Goal: Transaction & Acquisition: Purchase product/service

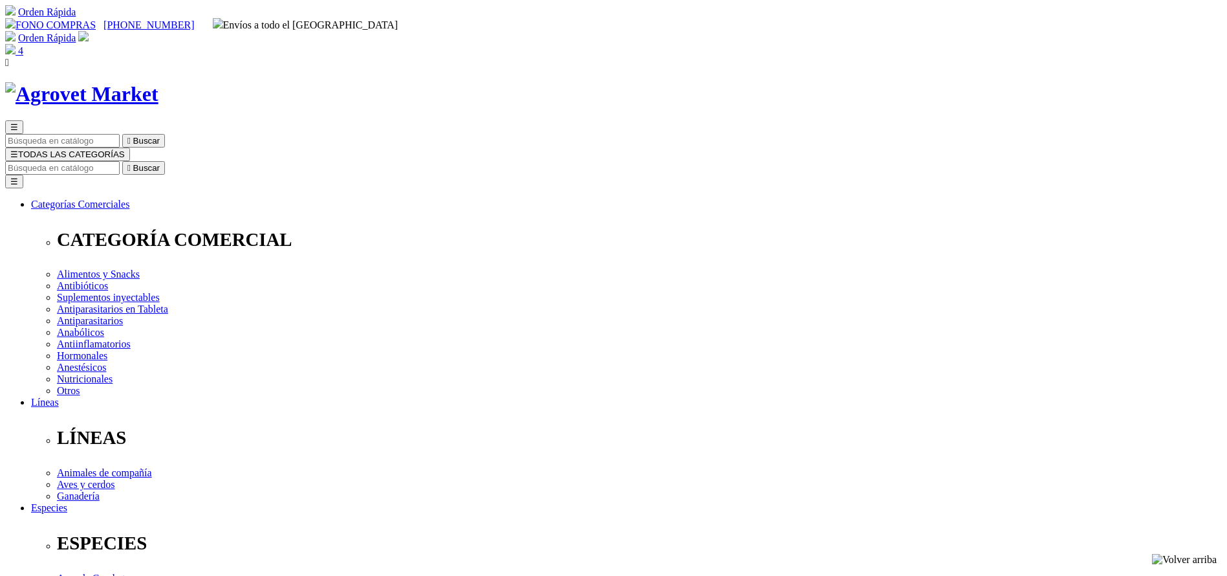
click at [120, 161] on input "Buscar" at bounding box center [62, 168] width 114 height 14
type input "sala"
click at [122, 161] on button " Buscar" at bounding box center [143, 168] width 43 height 14
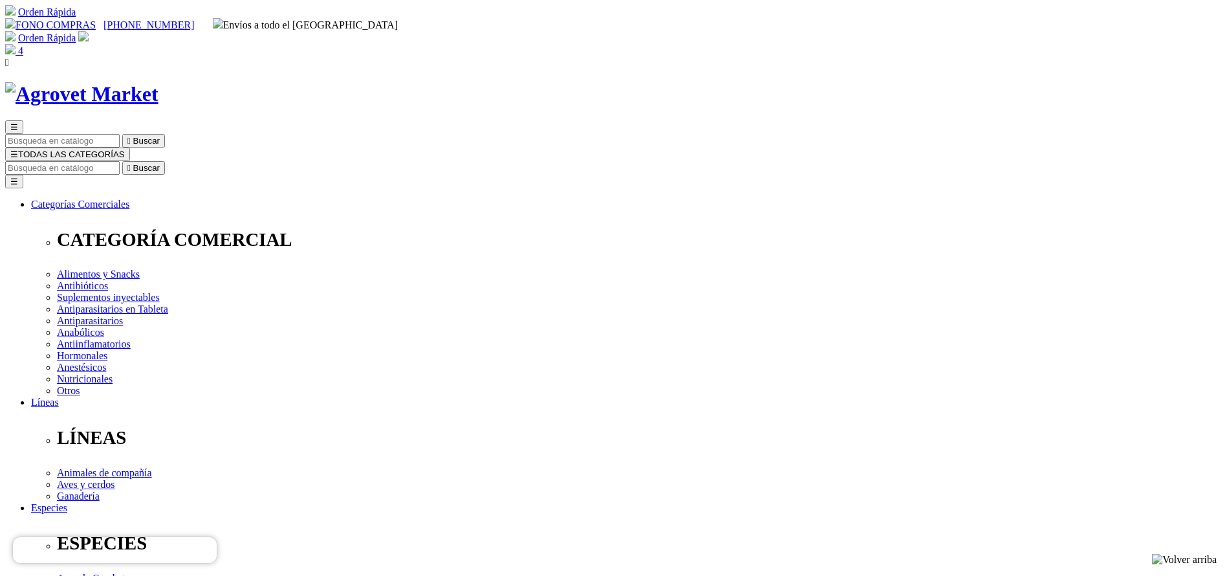
select select "374"
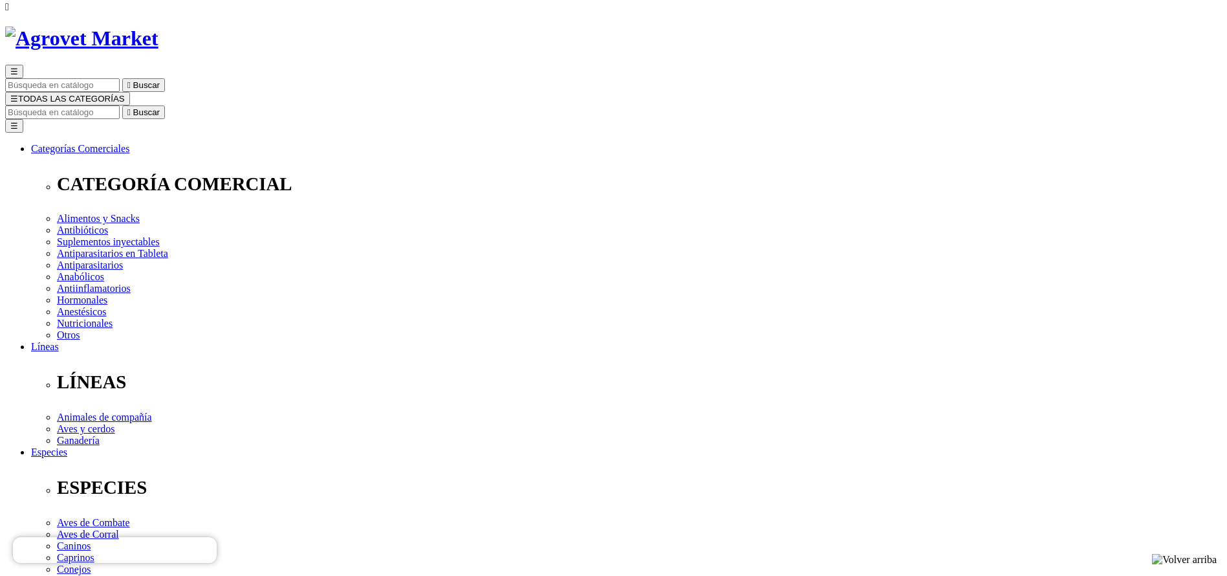
scroll to position [97, 0]
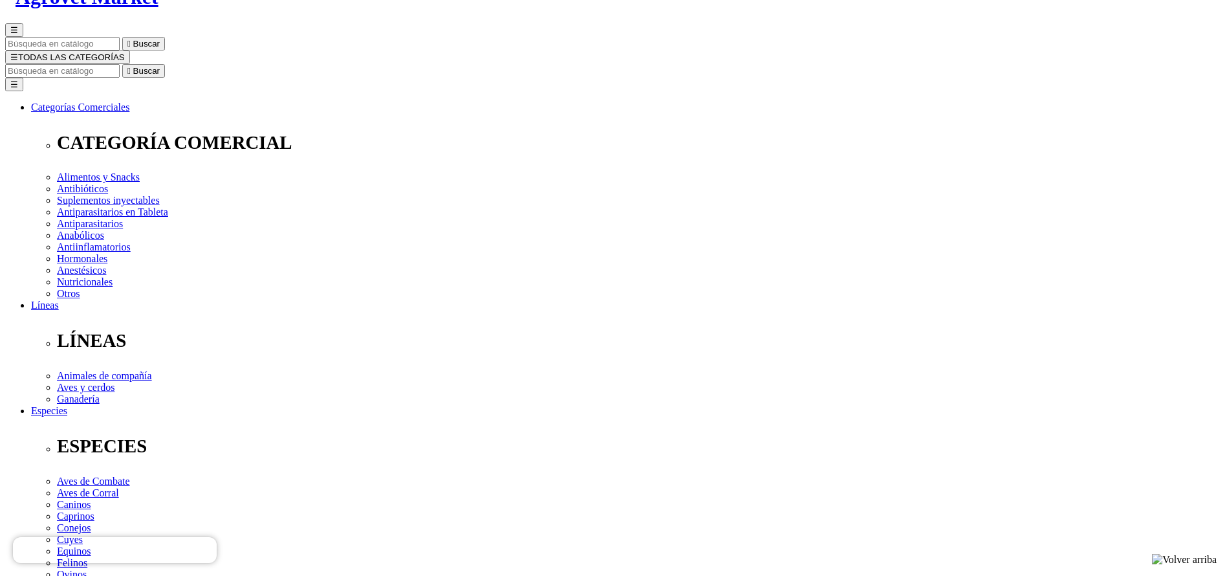
select select "374"
copy div "Salaris AD3E"
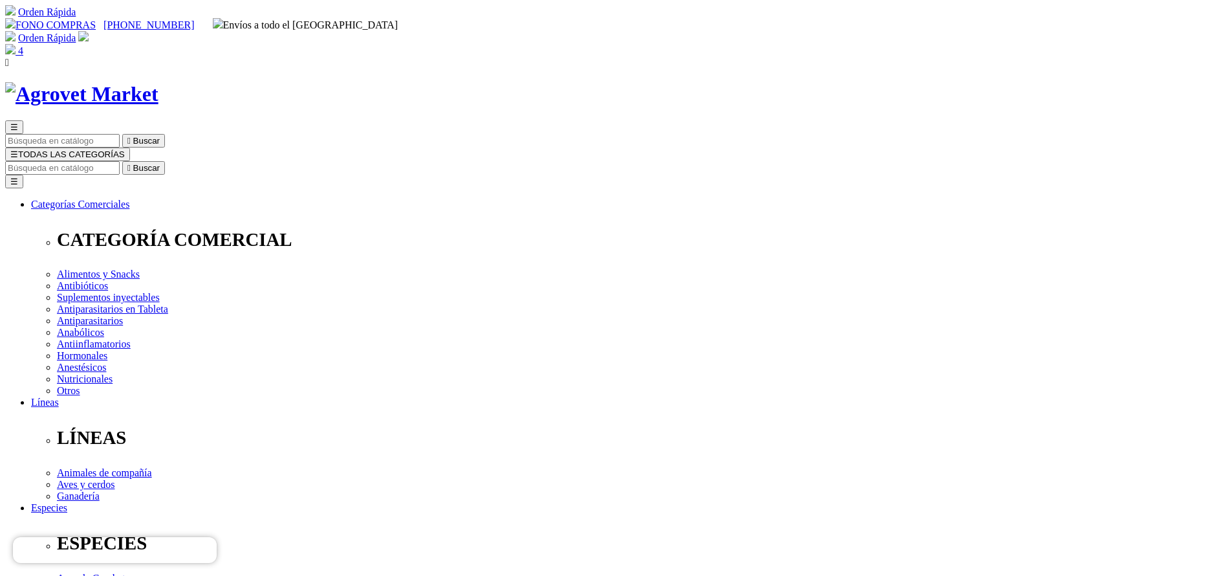
click at [120, 161] on input "Buscar" at bounding box center [62, 168] width 114 height 14
type input "trive"
click at [122, 161] on button " Buscar" at bounding box center [143, 168] width 43 height 14
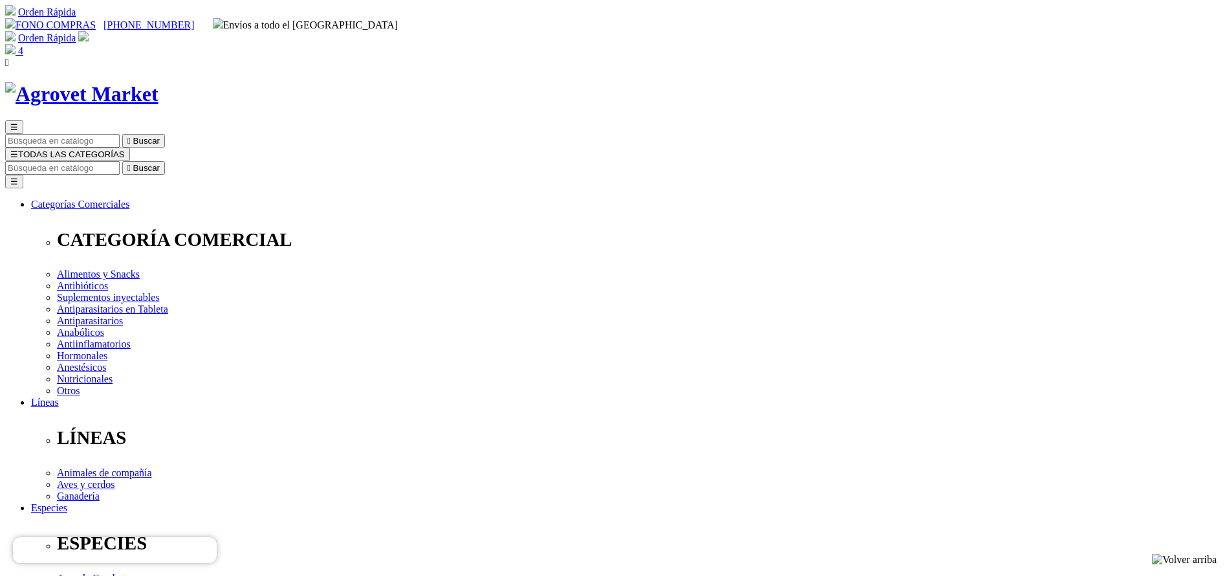
select select "4"
drag, startPoint x: 693, startPoint y: 72, endPoint x: 686, endPoint y: 71, distance: 7.1
click at [120, 161] on input "Buscar" at bounding box center [62, 168] width 114 height 14
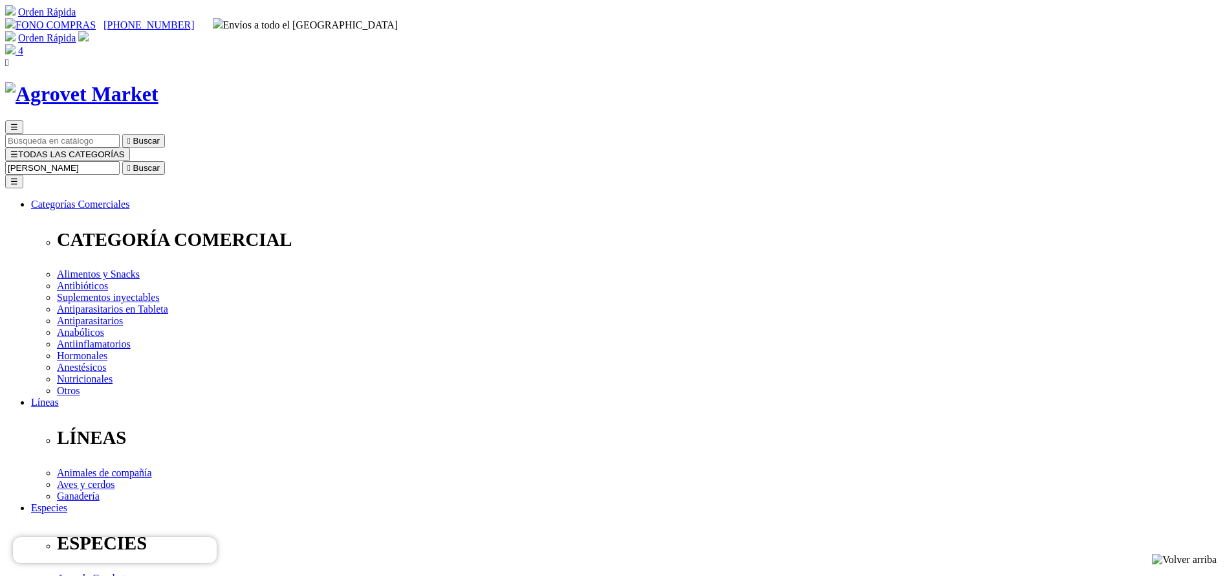
type input "bovim"
click at [122, 161] on button " Buscar" at bounding box center [143, 168] width 43 height 14
drag, startPoint x: 621, startPoint y: 265, endPoint x: 666, endPoint y: 263, distance: 44.7
copy div "S/79.92"
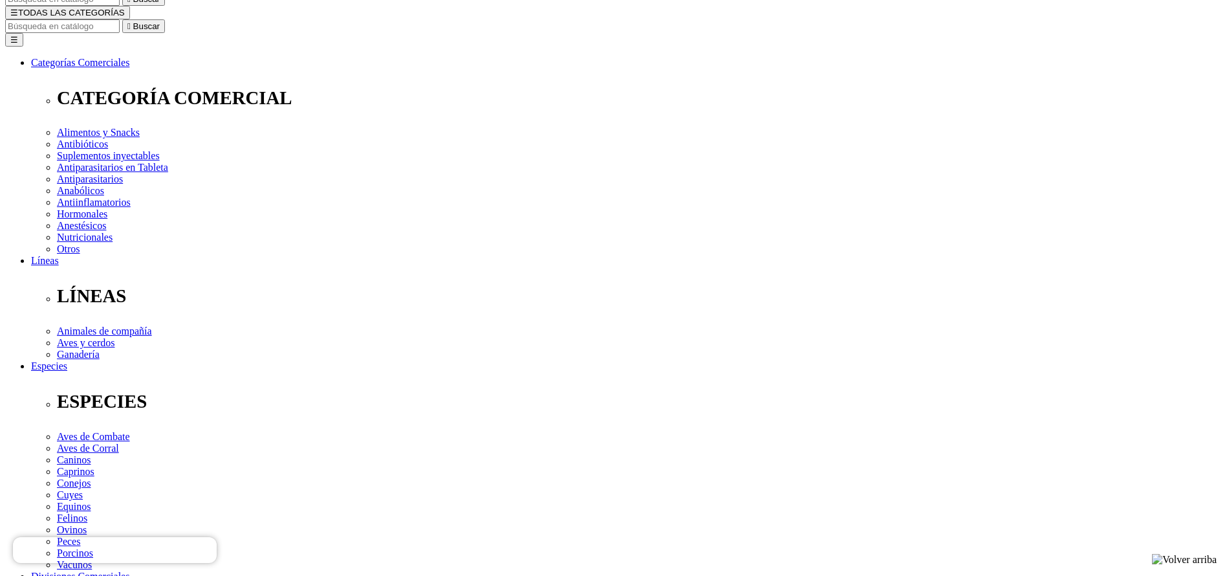
scroll to position [388, 0]
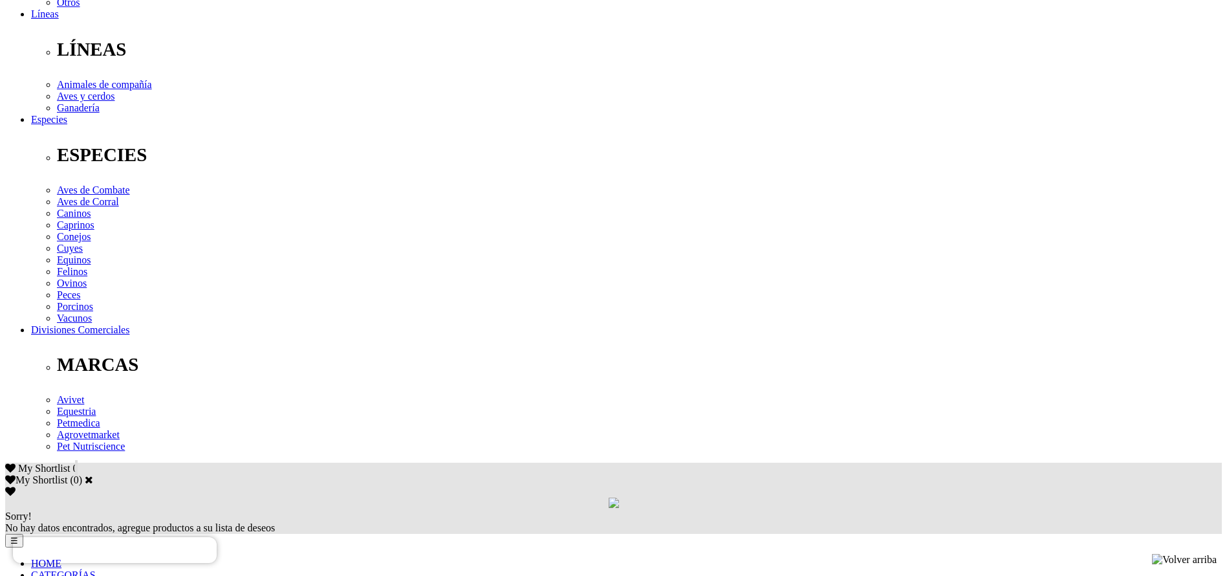
copy div "Ácidos Grasos Omega 3 (ácido alfa linolénico) 14,000 mg, EPA (Ácido Eicosapenta…"
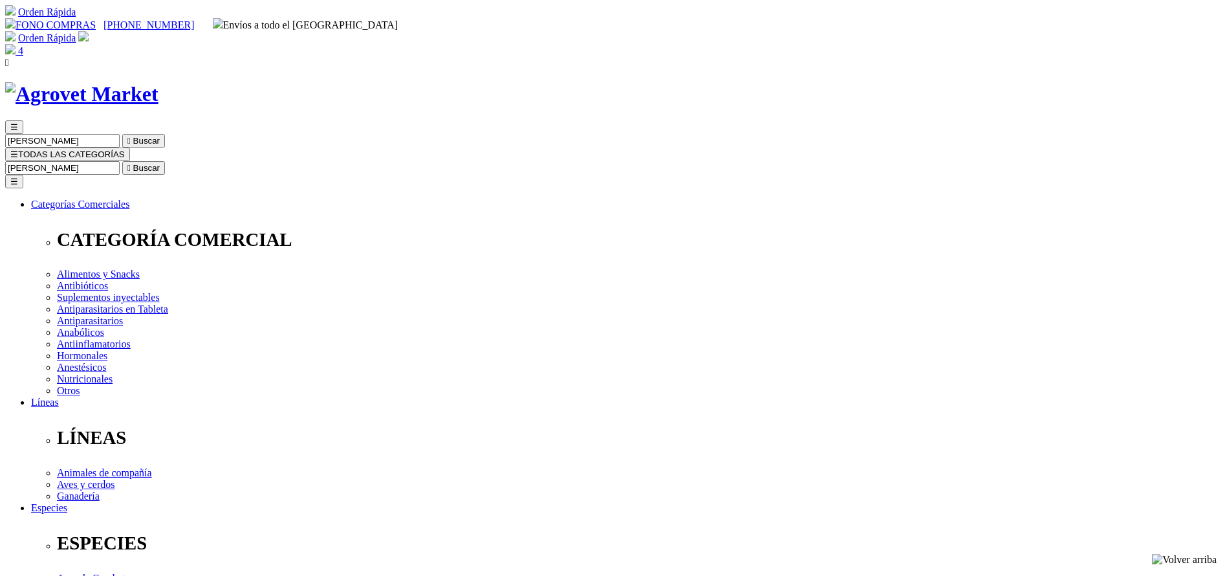
copy div "Bovimec®"
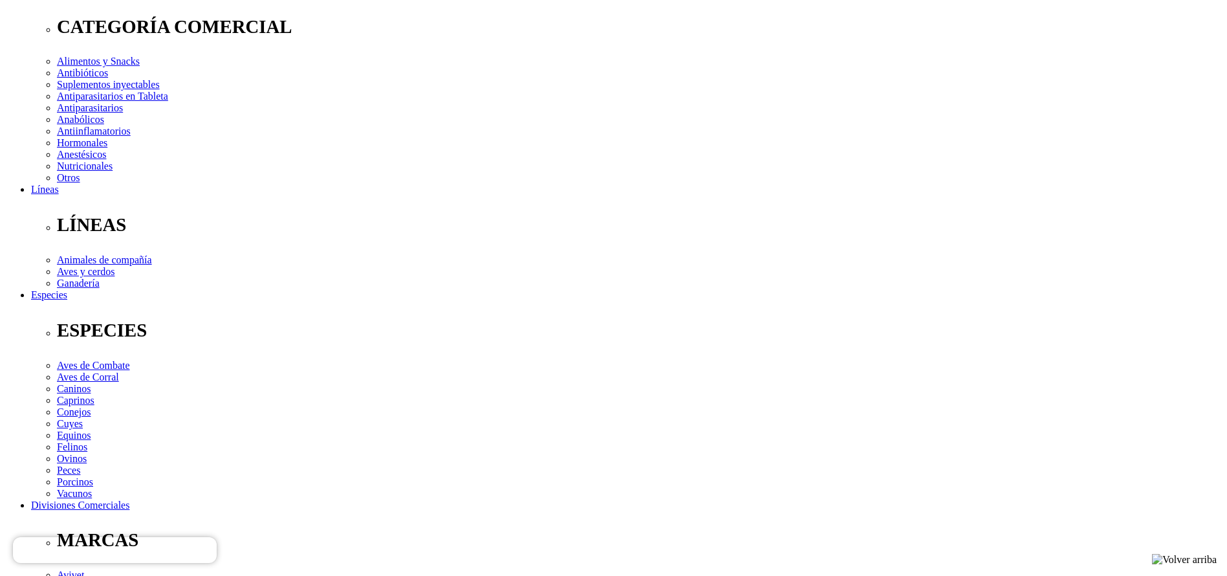
scroll to position [485, 0]
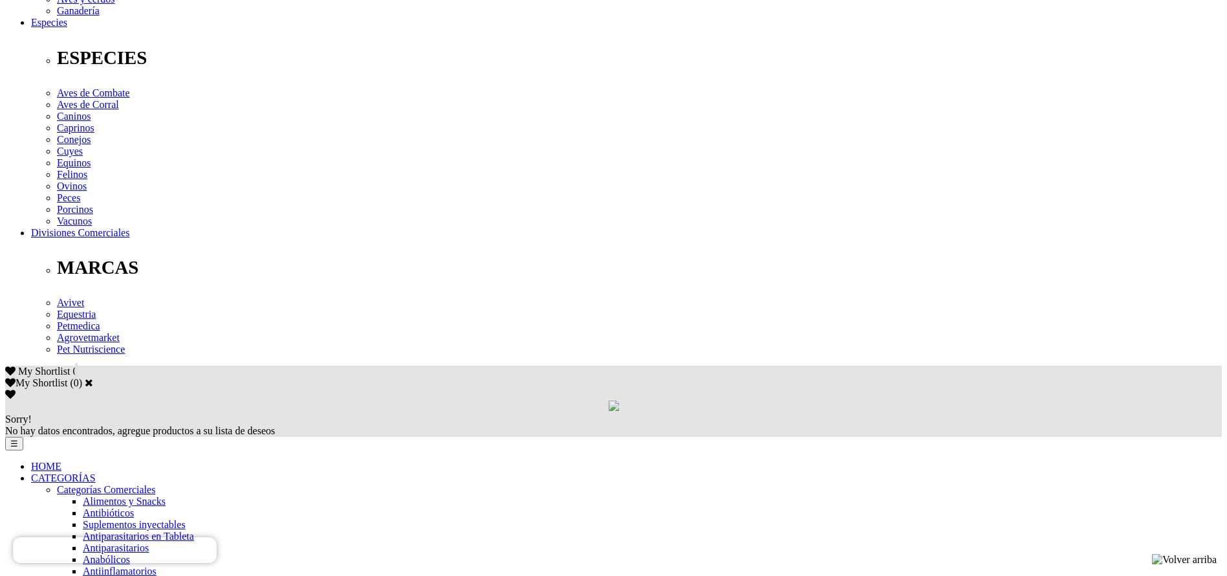
copy div "Tratamiento y control de parásitos internos (nematodos gastrointestinales,pulmo…"
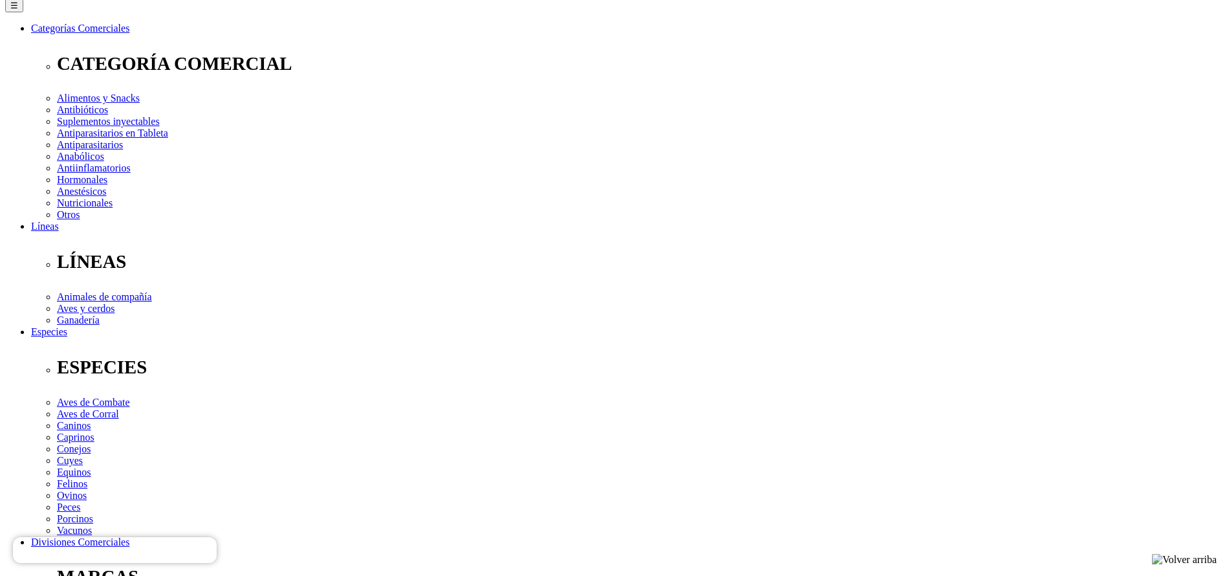
scroll to position [0, 0]
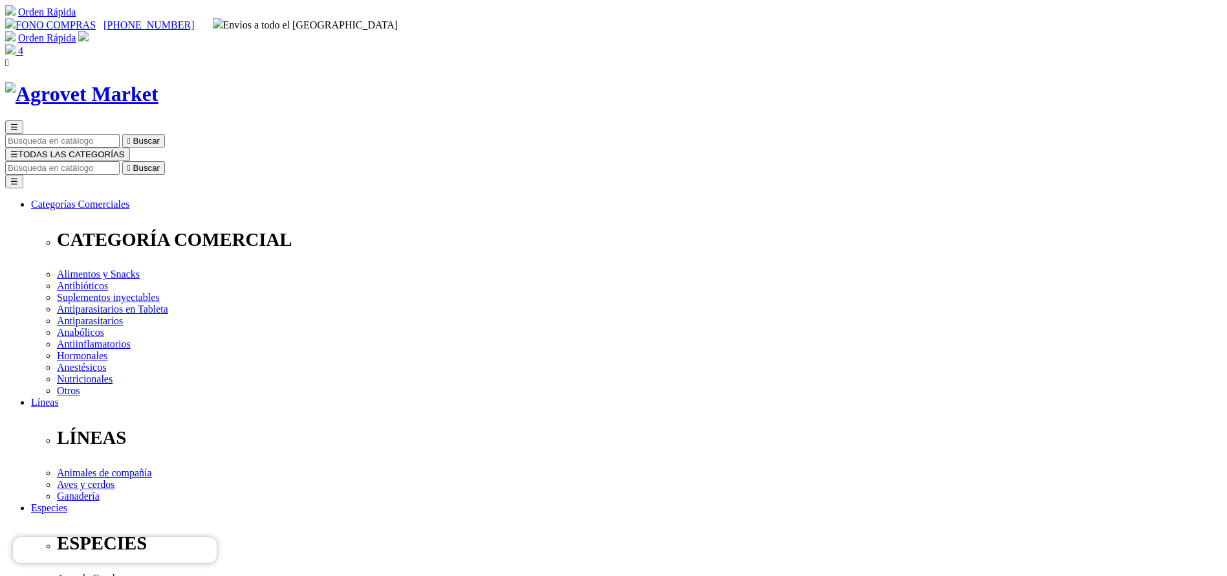
click at [120, 161] on input "Buscar" at bounding box center [62, 168] width 114 height 14
type input "curabicheras"
click at [122, 161] on button " Buscar" at bounding box center [143, 168] width 43 height 14
click at [158, 82] on img at bounding box center [81, 94] width 153 height 24
click at [120, 161] on input "Buscar" at bounding box center [62, 168] width 114 height 14
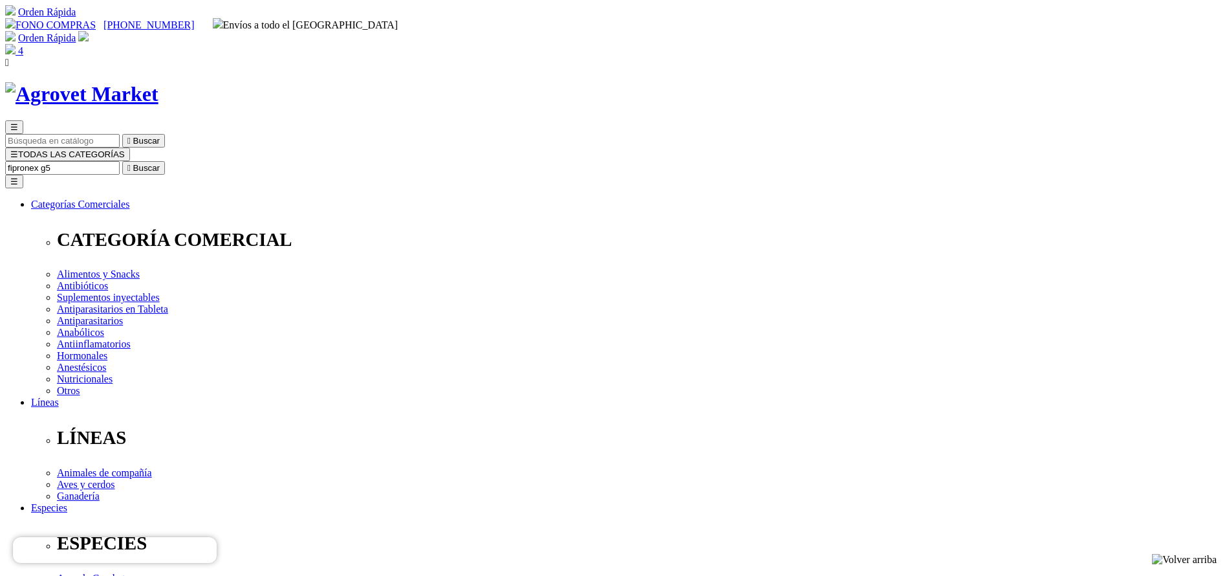
type input "fipronex g5"
click at [122, 161] on button " Buscar" at bounding box center [143, 168] width 43 height 14
click at [120, 161] on input "fipronex g5" at bounding box center [62, 168] width 114 height 14
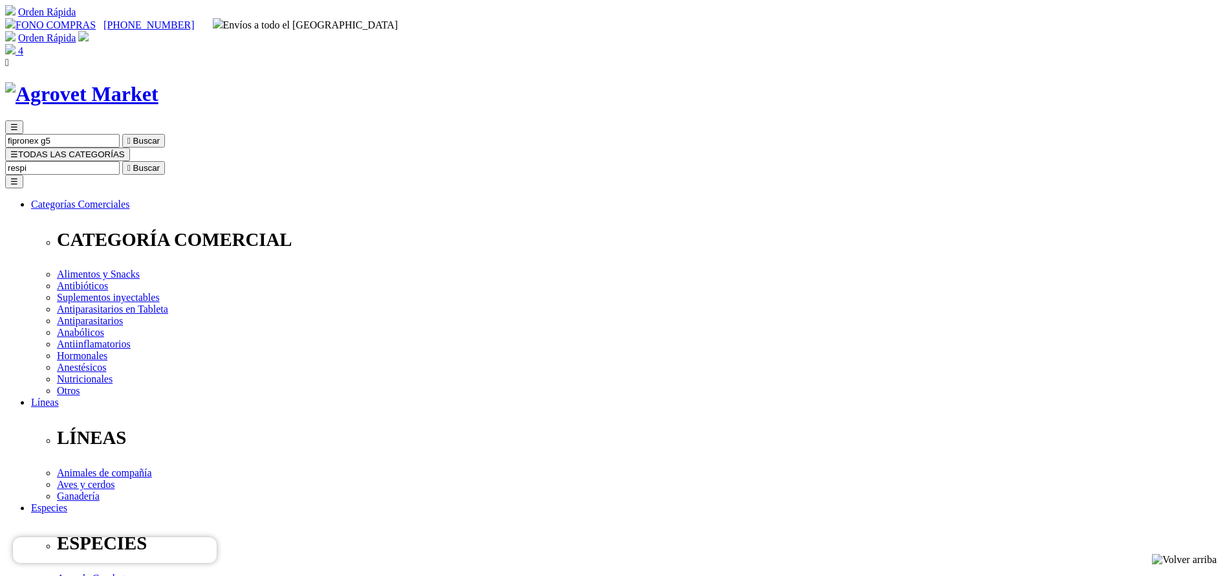
type input "respi"
click at [122, 161] on button " Buscar" at bounding box center [143, 168] width 43 height 14
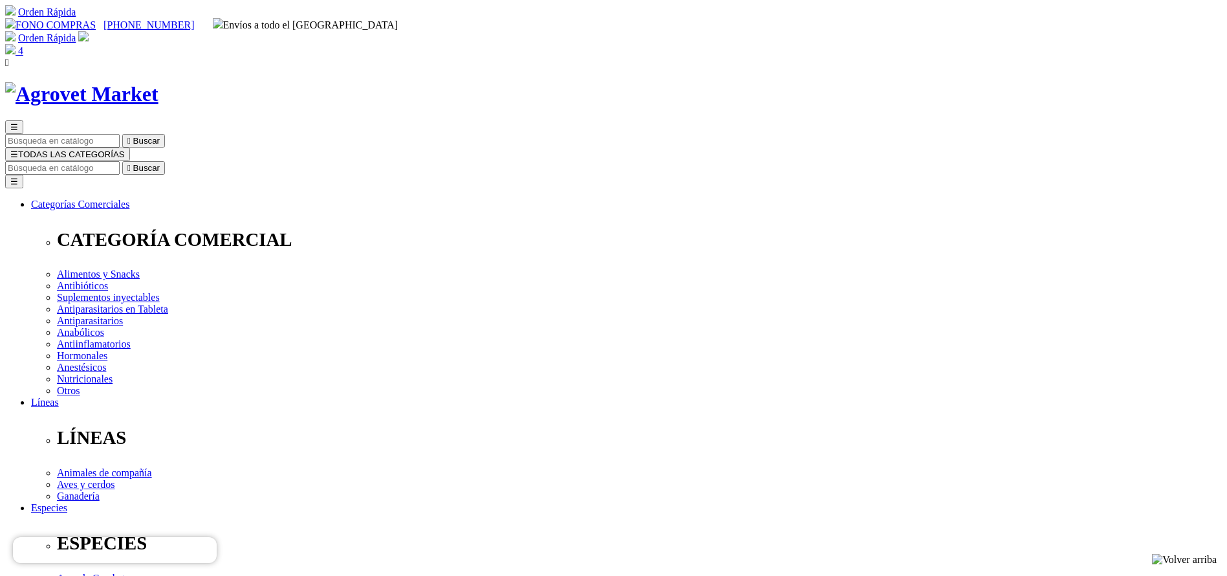
copy div "Respibiotic® 48 Horas"
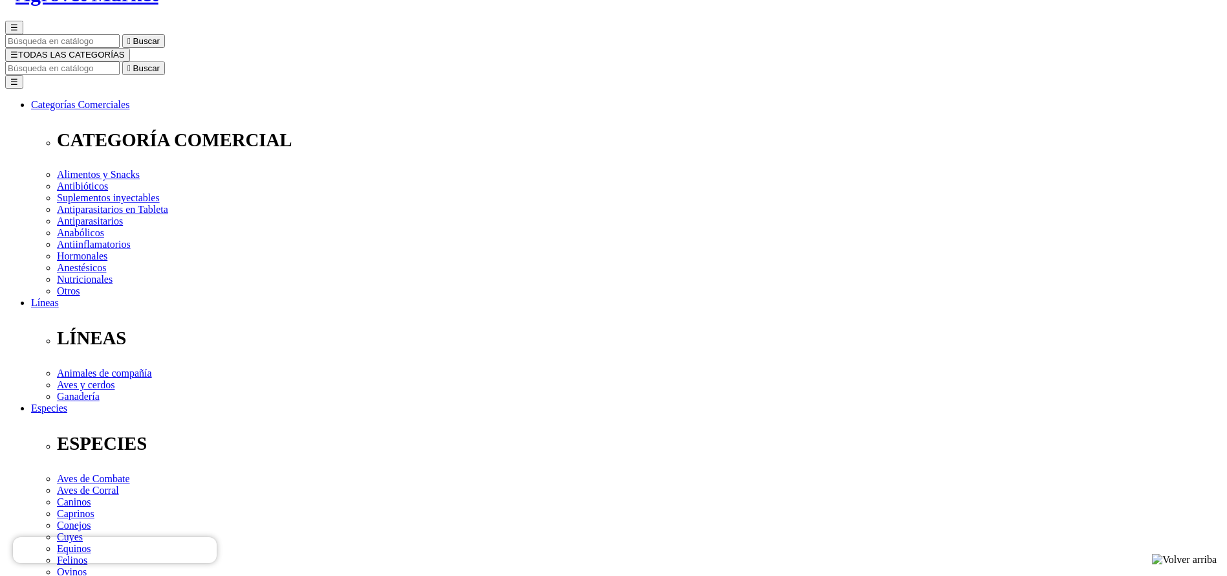
scroll to position [194, 0]
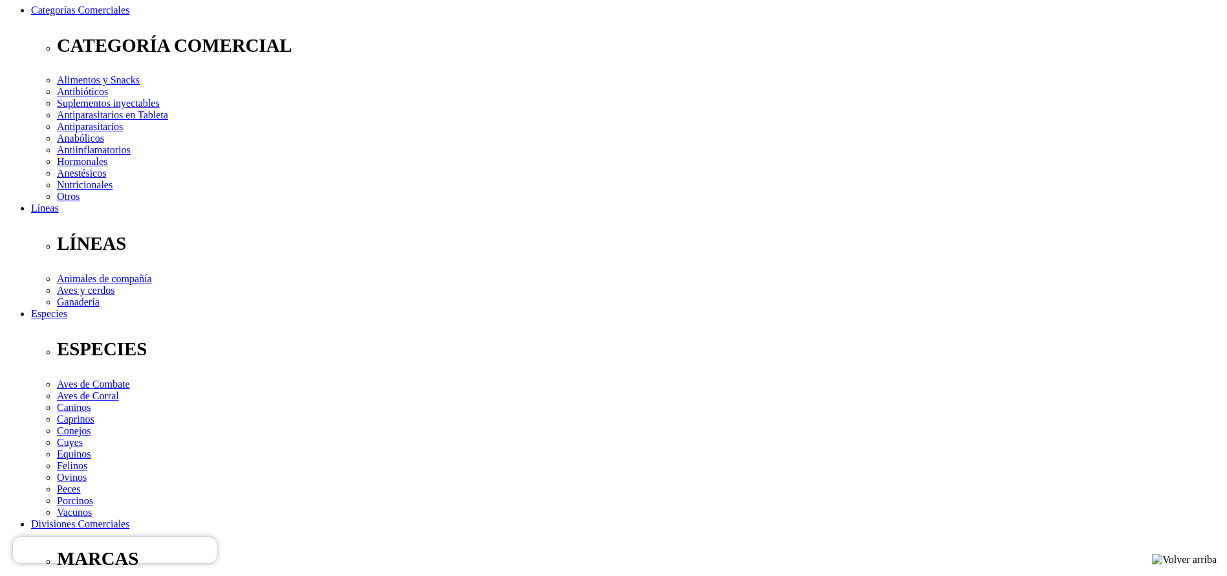
copy div "Para el tratamiento de enfermedades respiratorias producidas por bacterias sens…"
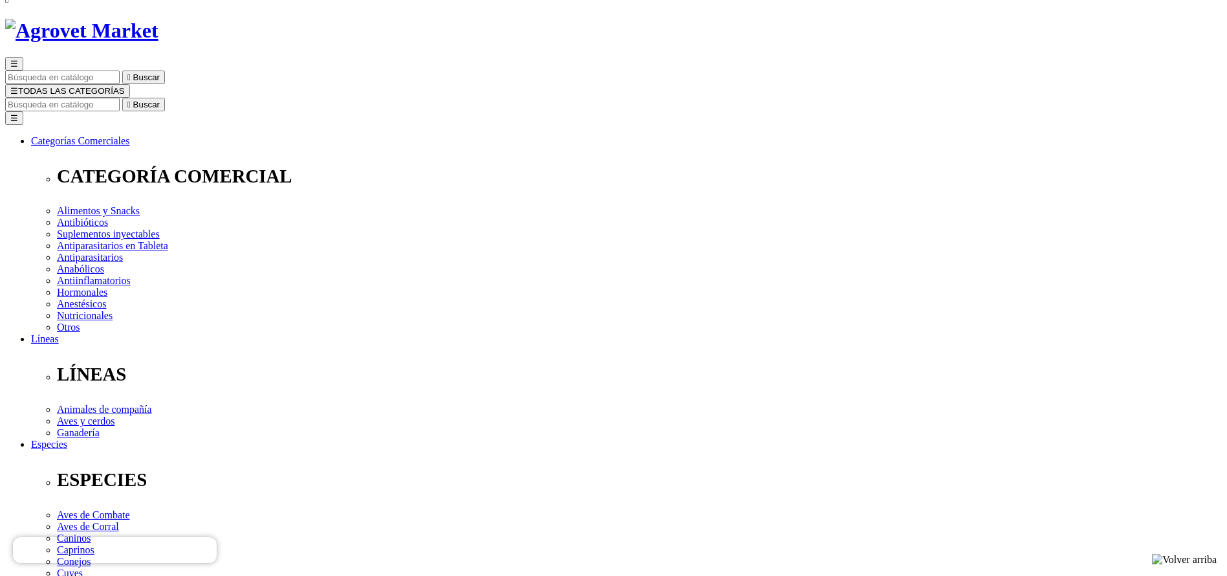
scroll to position [0, 0]
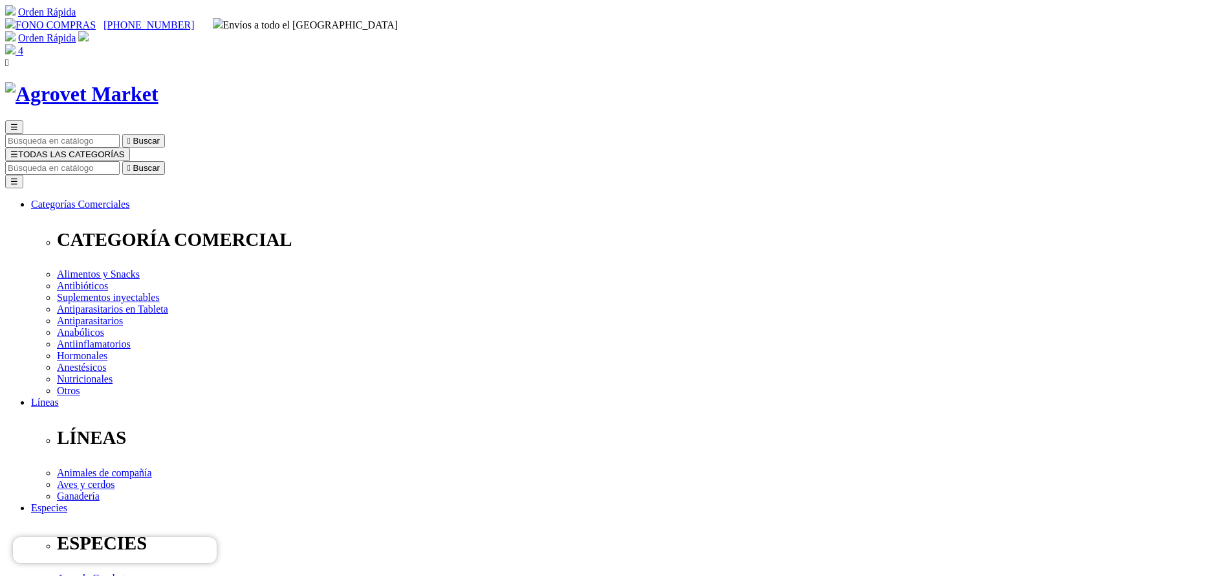
click at [120, 161] on input "Buscar" at bounding box center [62, 168] width 114 height 14
type input "cefa"
click at [122, 161] on button " Buscar" at bounding box center [143, 168] width 43 height 14
drag, startPoint x: 0, startPoint y: 0, endPoint x: 706, endPoint y: 407, distance: 814.8
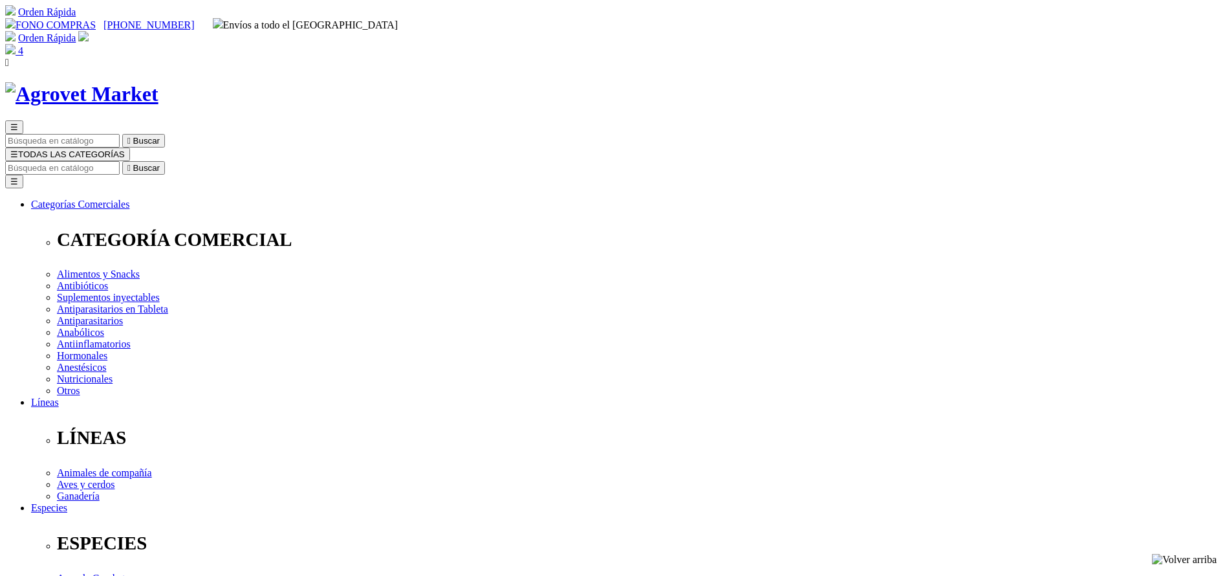
select select "2"
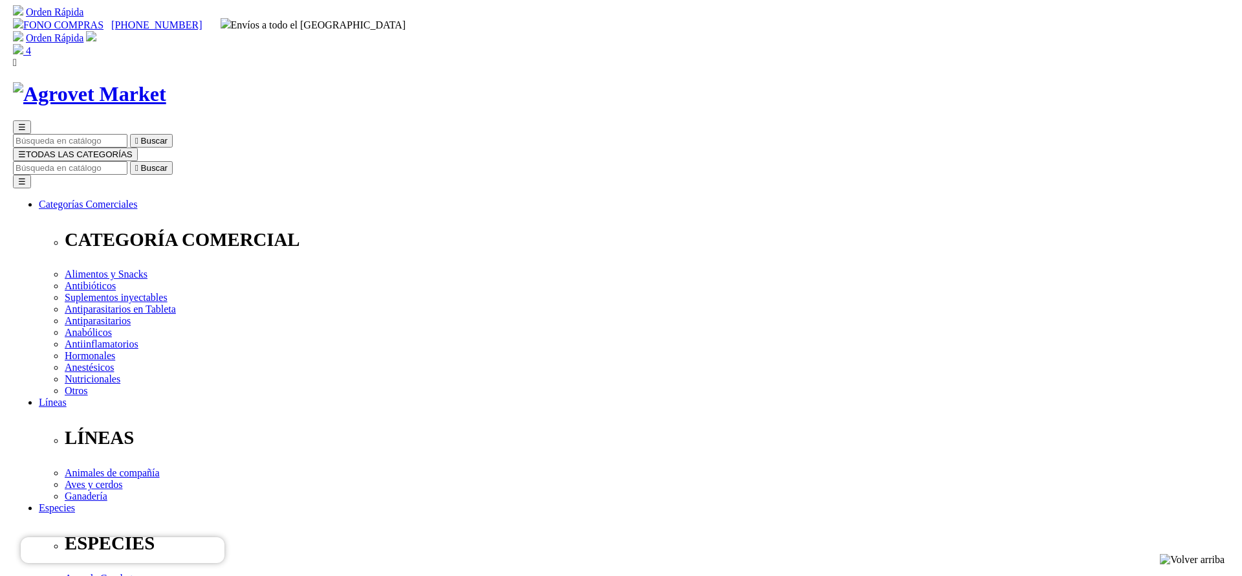
scroll to position [97, 0]
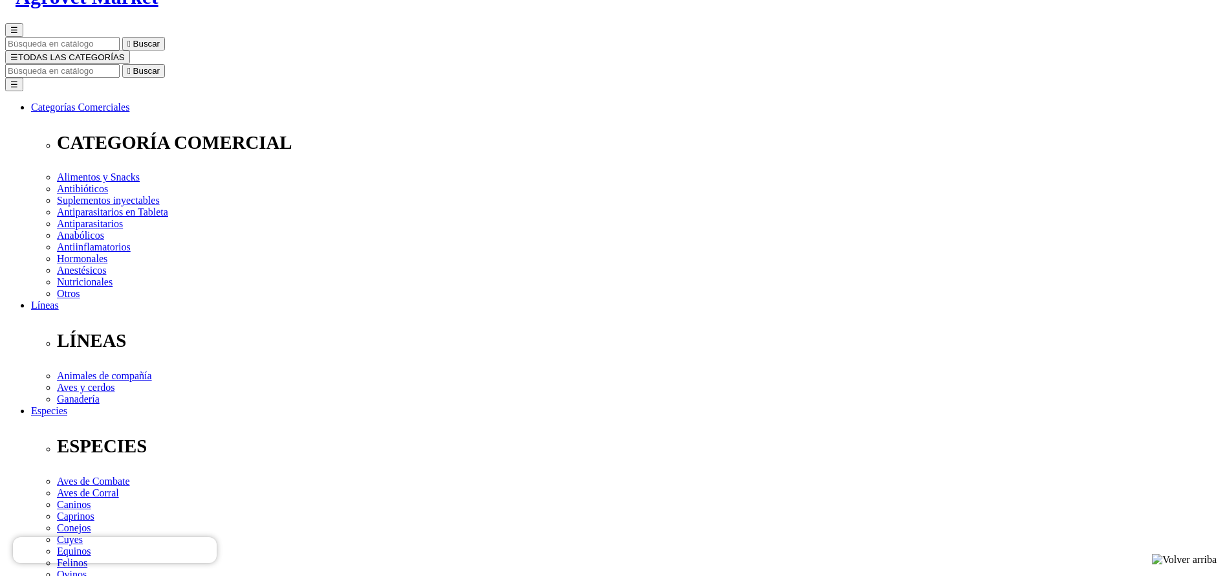
select select "3"
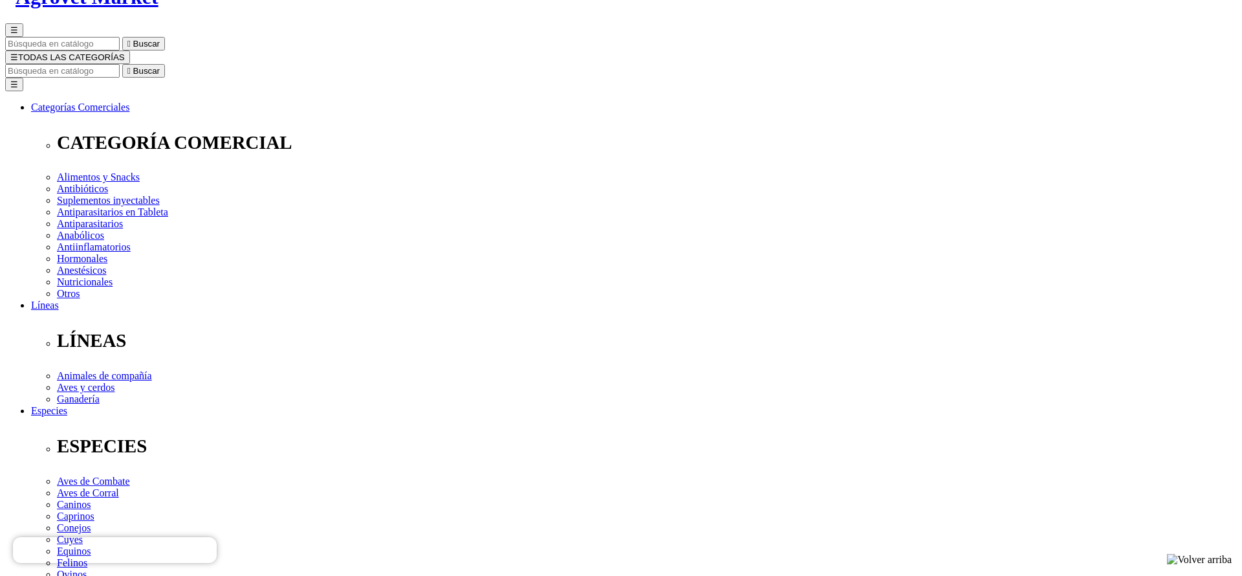
select select "4"
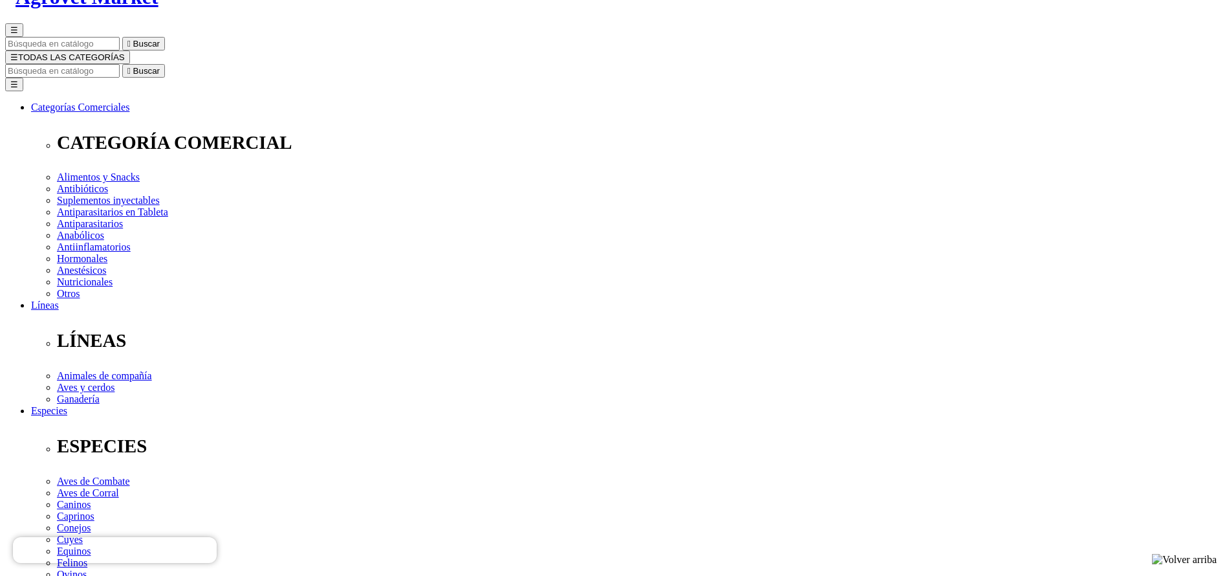
select select "4"
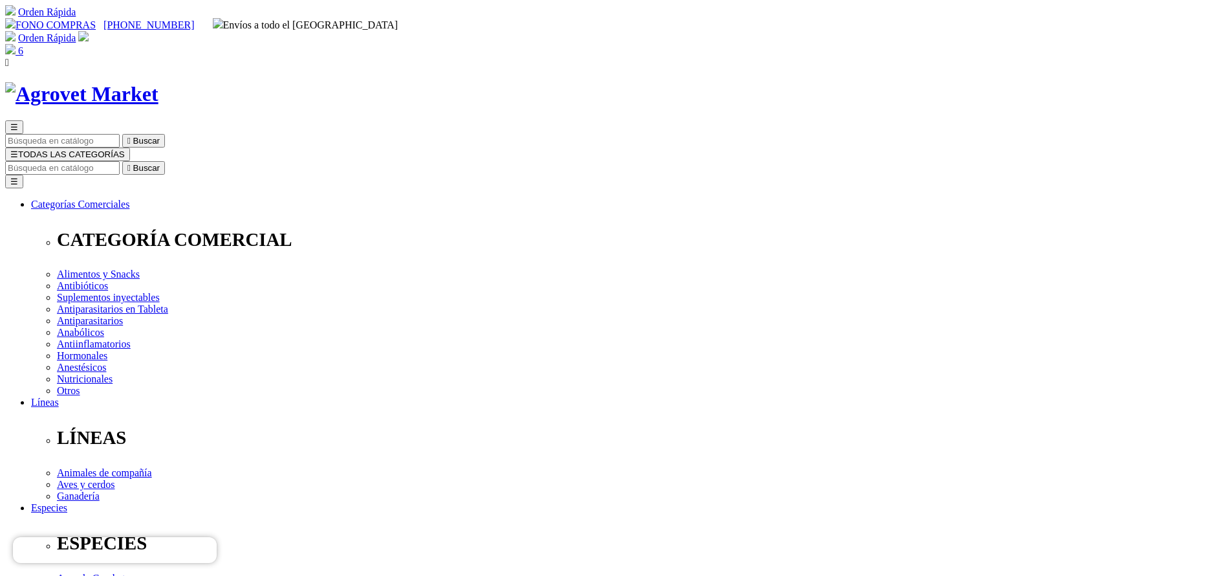
click at [120, 161] on input "Buscar" at bounding box center [62, 168] width 114 height 14
type input "micro"
click at [122, 161] on button " Buscar" at bounding box center [143, 168] width 43 height 14
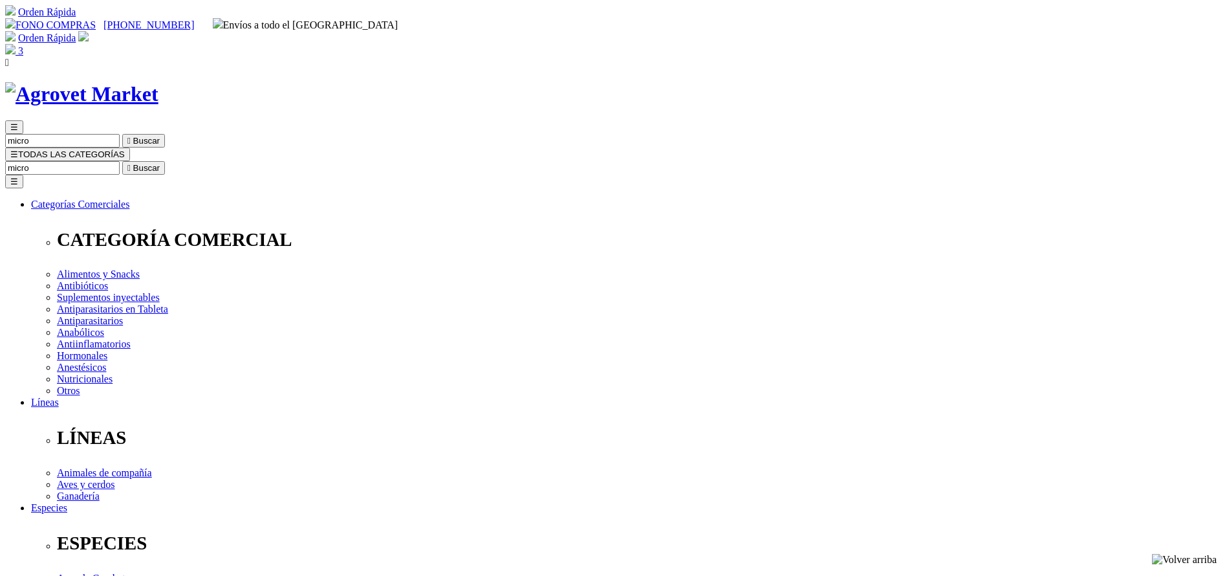
click at [120, 161] on input "Buscar" at bounding box center [62, 168] width 114 height 14
type input "tylva"
click at [122, 161] on button " Buscar" at bounding box center [143, 168] width 43 height 14
click at [120, 161] on input "tylva" at bounding box center [62, 168] width 114 height 14
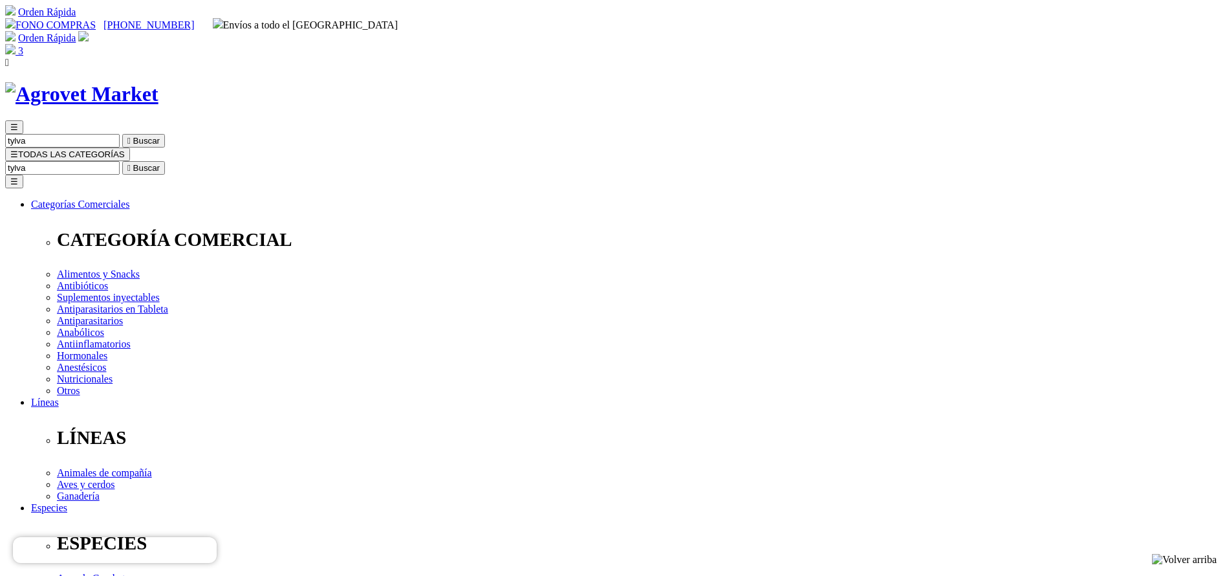
click at [120, 161] on input "tylva" at bounding box center [62, 168] width 114 height 14
type input "respi"
click at [122, 161] on button " Buscar" at bounding box center [143, 168] width 43 height 14
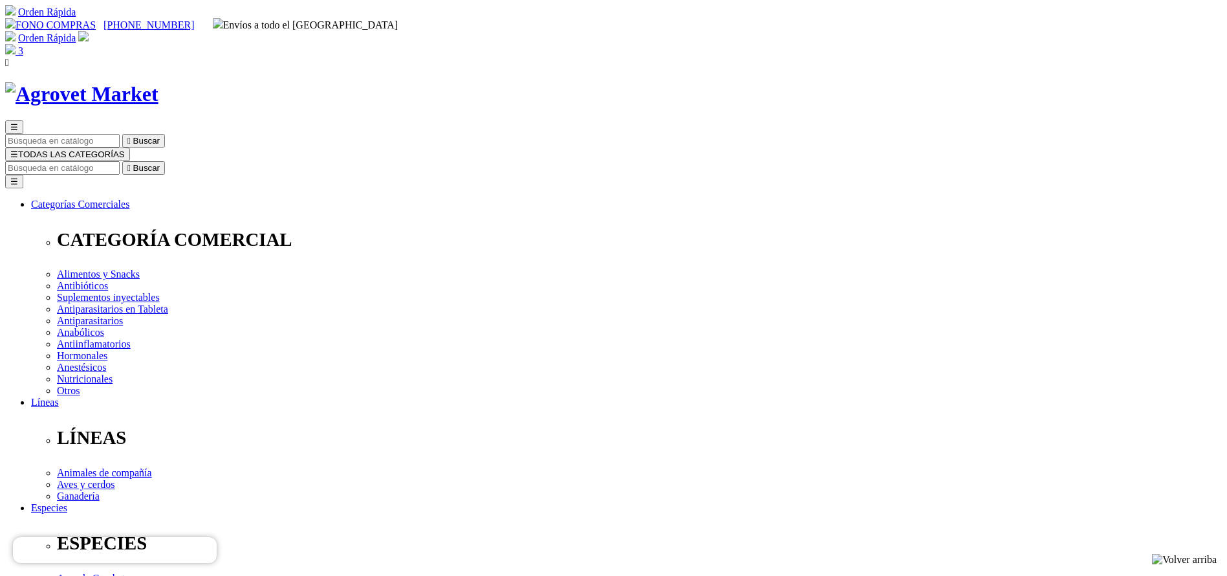
copy div "Respibiotic® 48 Horas"
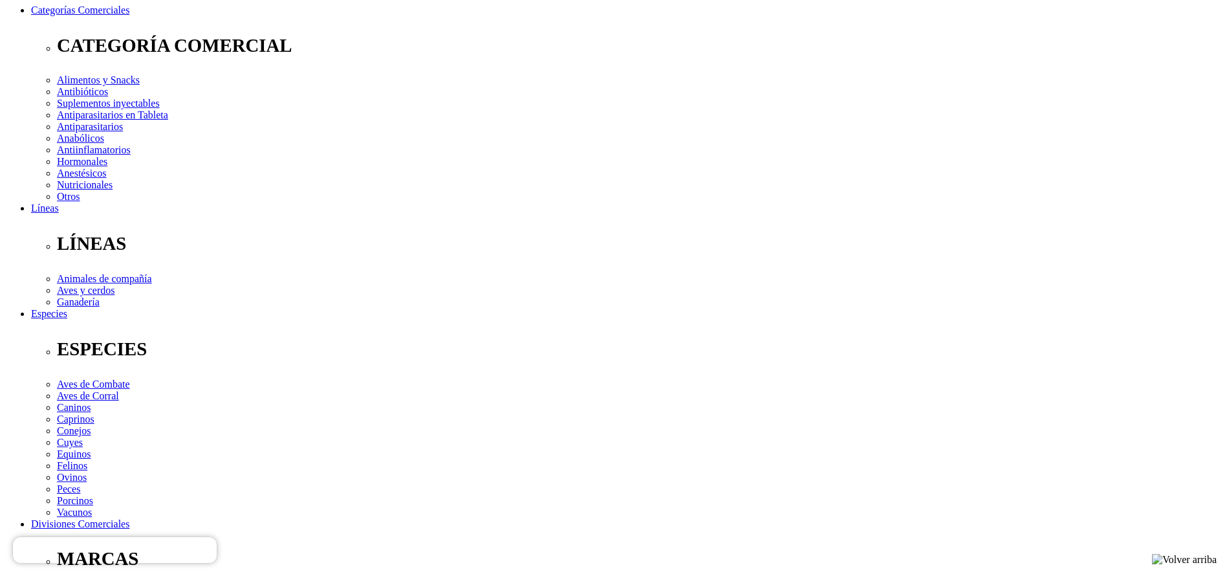
copy div "Lore ip dolorsitame co adipiscingel seddoeiusmodt incididunt utl etdolorem aliq…"
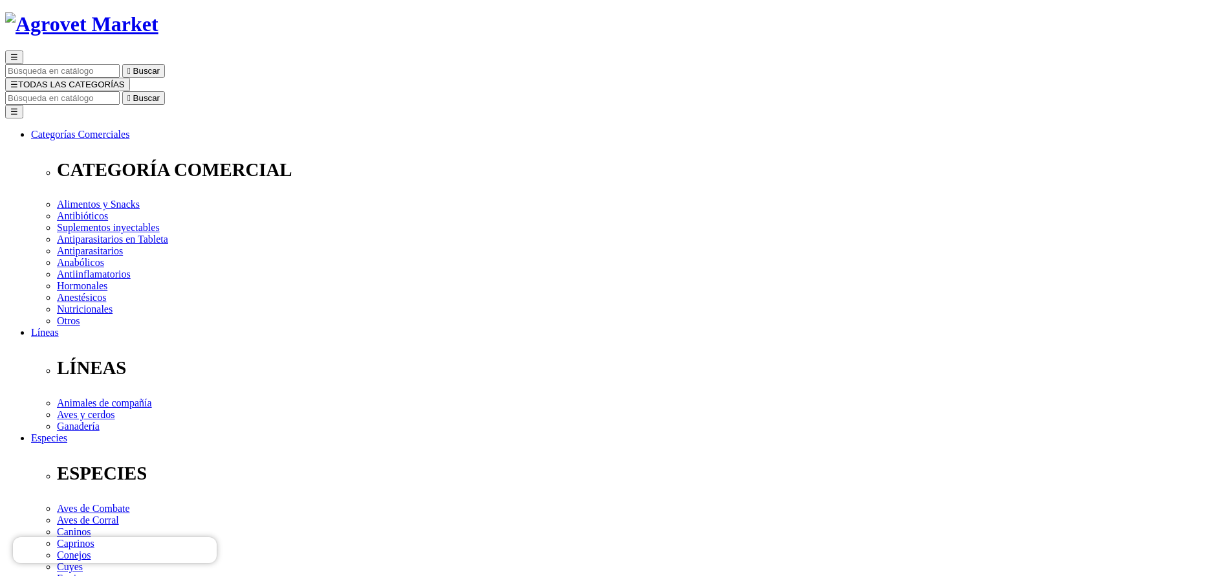
scroll to position [0, 0]
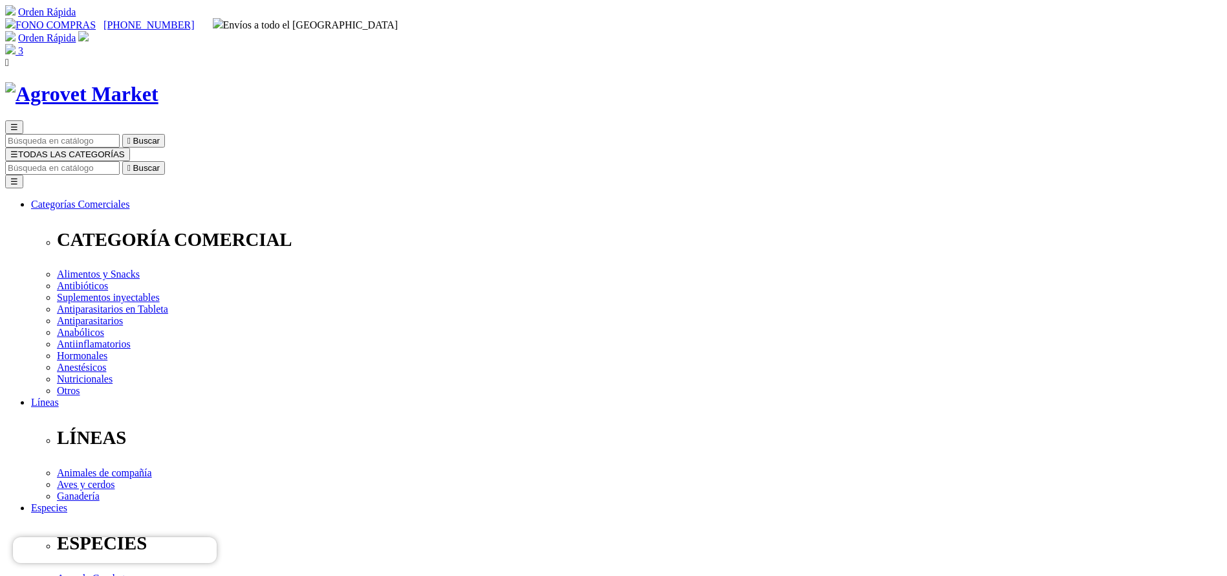
click at [120, 161] on input "Buscar" at bounding box center [62, 168] width 114 height 14
type input "gallo"
click at [122, 161] on button " Buscar" at bounding box center [143, 168] width 43 height 14
drag, startPoint x: 0, startPoint y: 0, endPoint x: 695, endPoint y: 414, distance: 809.1
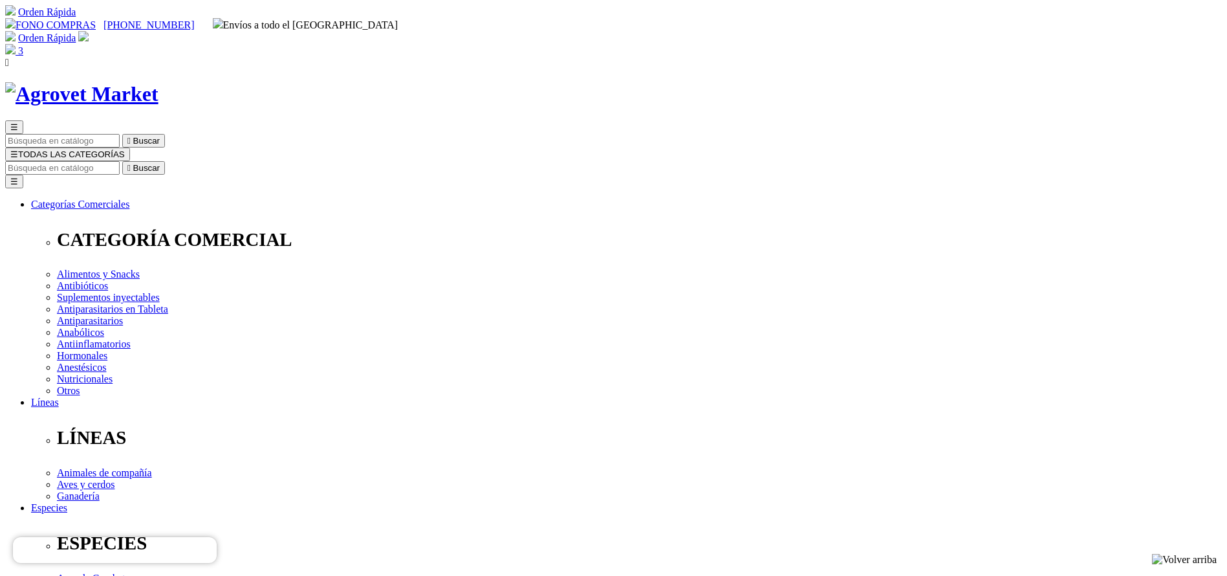
select select "25"
